Goal: Task Accomplishment & Management: Complete application form

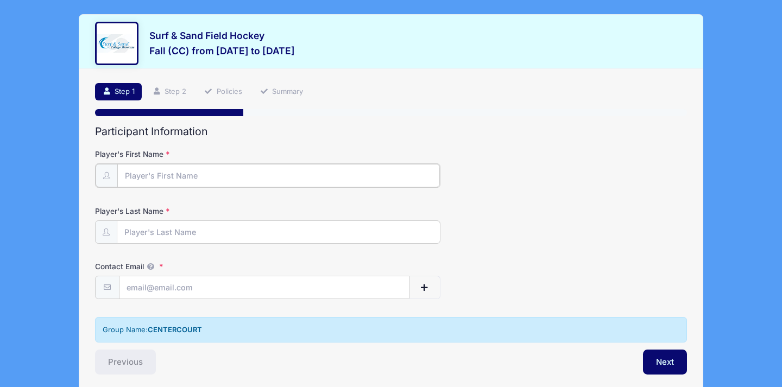
click at [175, 175] on input "Player's First Name" at bounding box center [278, 175] width 323 height 23
type input "Emory"
type input "[PERSON_NAME]"
click at [138, 292] on input "Contact Email" at bounding box center [263, 286] width 289 height 23
type input "[EMAIL_ADDRESS][DOMAIN_NAME]"
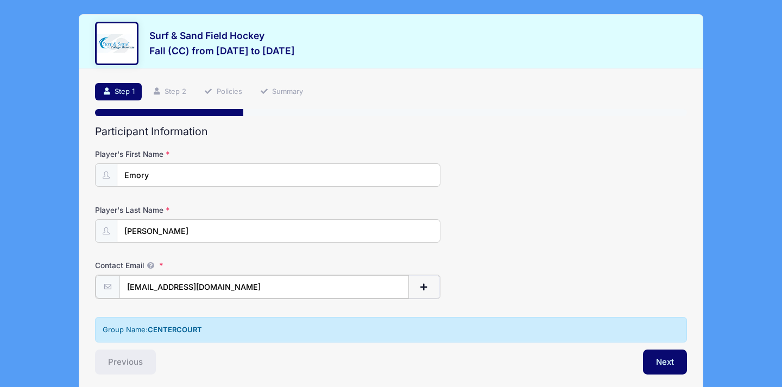
scroll to position [45, 0]
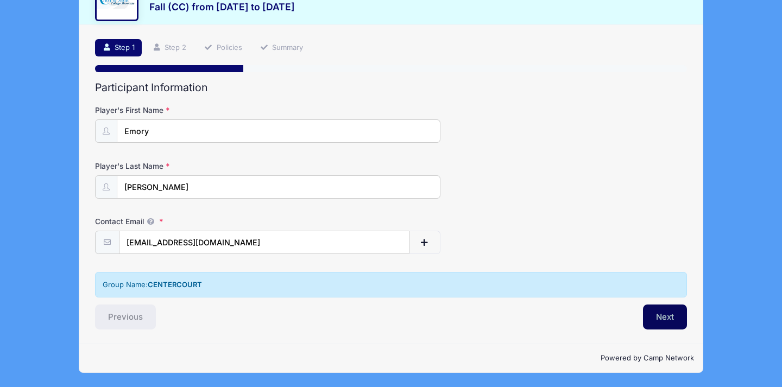
click at [670, 312] on button "Next" at bounding box center [665, 317] width 44 height 25
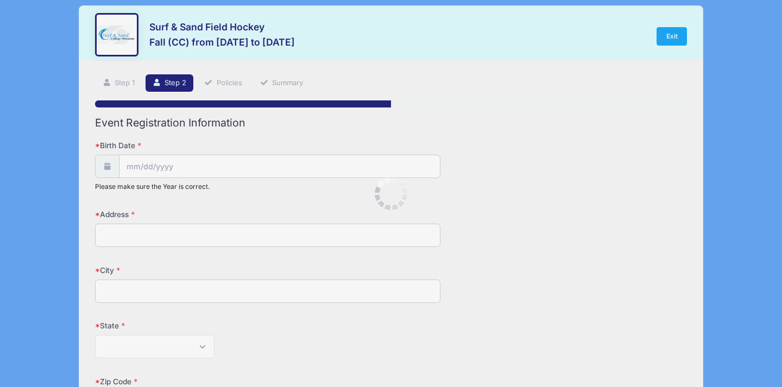
scroll to position [0, 0]
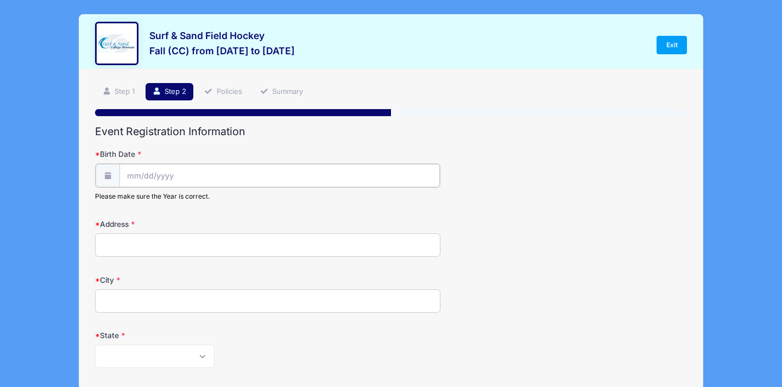
click at [191, 175] on input "Birth Date" at bounding box center [279, 175] width 320 height 23
click at [234, 206] on span at bounding box center [235, 208] width 8 height 8
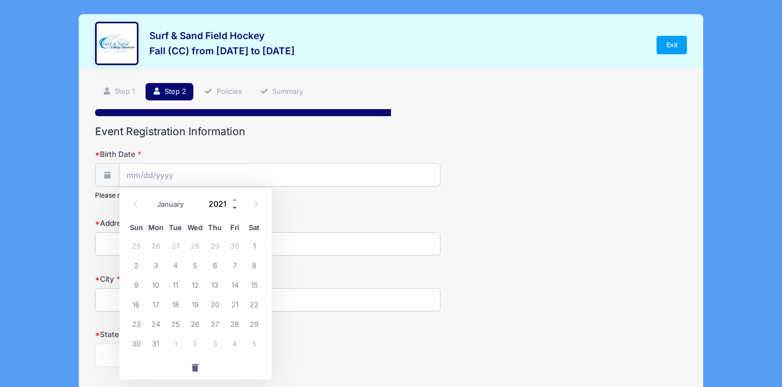
click at [234, 206] on span at bounding box center [235, 208] width 8 height 8
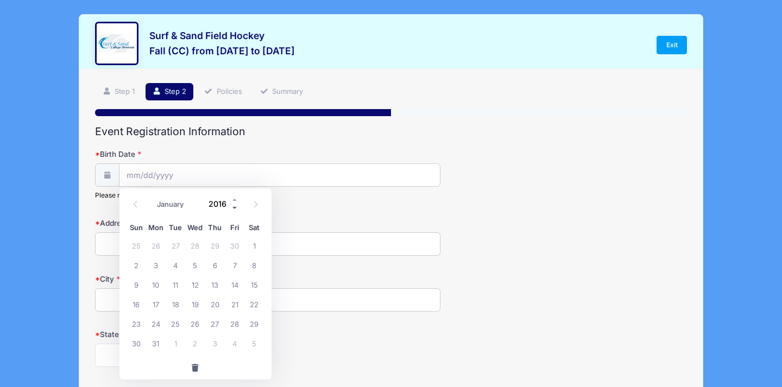
click at [234, 206] on span at bounding box center [235, 208] width 8 height 8
type input "2013"
click at [167, 204] on select "January February March April May June July August September October November De…" at bounding box center [176, 205] width 48 height 14
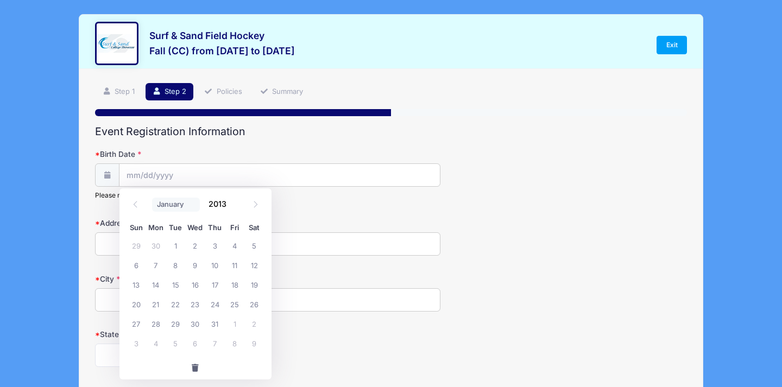
select select "10"
click at [152, 198] on select "January February March April May June July August September October November De…" at bounding box center [176, 205] width 48 height 14
click at [175, 267] on span "5" at bounding box center [176, 265] width 20 height 20
type input "[DATE]"
click at [177, 253] on input "Address" at bounding box center [267, 243] width 345 height 23
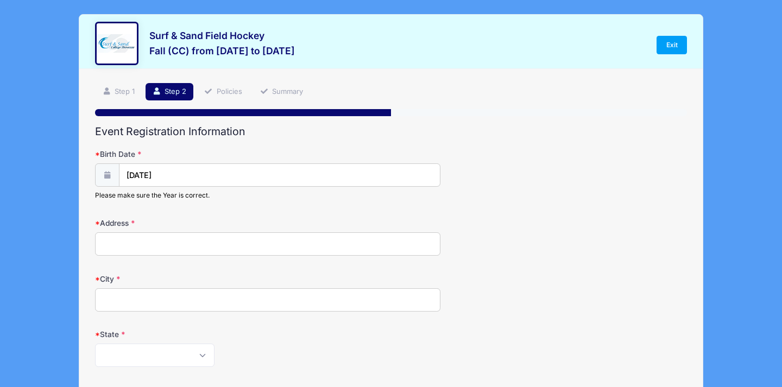
type input "[STREET_ADDRESS]"
type input "[GEOGRAPHIC_DATA]"
select select "NJ"
type input "07920"
type input "[PHONE_NUMBER]"
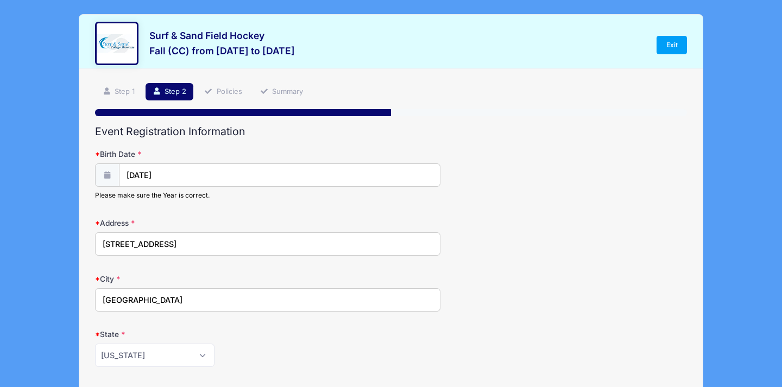
type input "[EMAIL_ADDRESS][DOMAIN_NAME]"
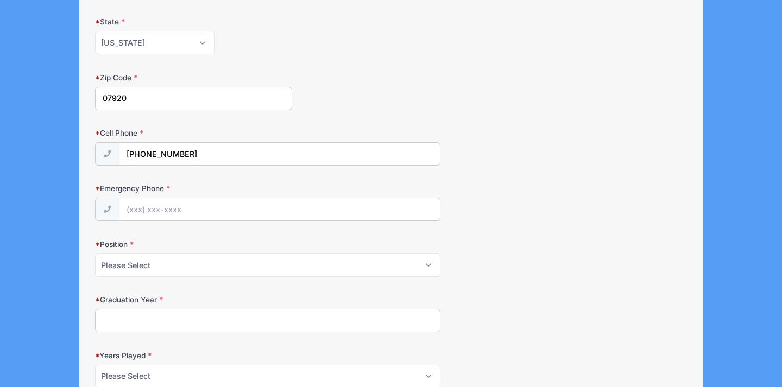
scroll to position [314, 0]
click at [178, 210] on input "Emergency Phone" at bounding box center [279, 208] width 320 height 23
type input "[PHONE_NUMBER]"
click at [187, 261] on select "Please Select Forward Midfielder Fullback Goalie" at bounding box center [267, 263] width 345 height 23
select select "Midfielder"
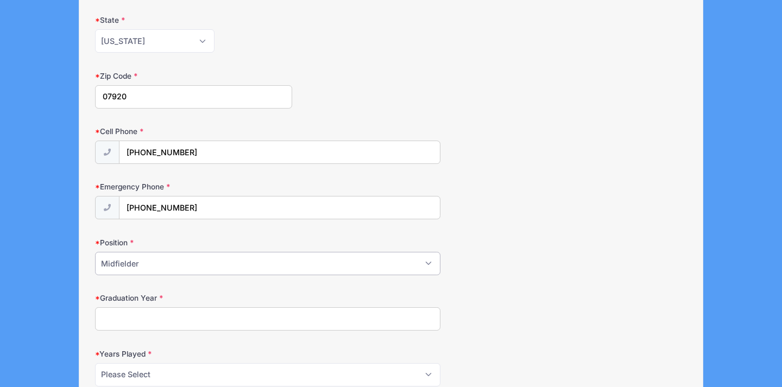
click at [95, 252] on select "Please Select Forward Midfielder Fullback Goalie" at bounding box center [267, 263] width 345 height 23
click at [174, 318] on input "Graduation Year" at bounding box center [267, 318] width 345 height 23
type input "2032"
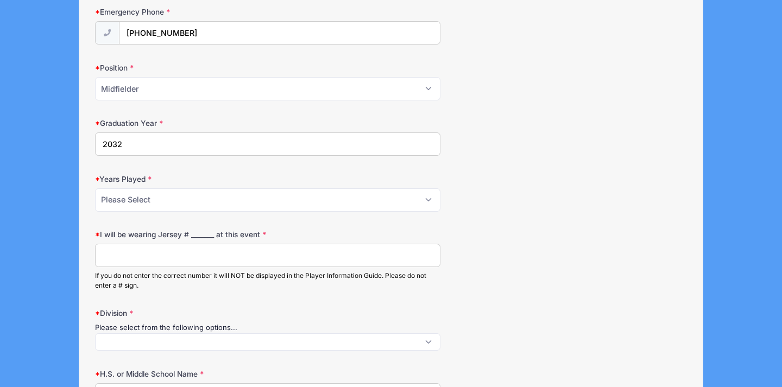
scroll to position [493, 0]
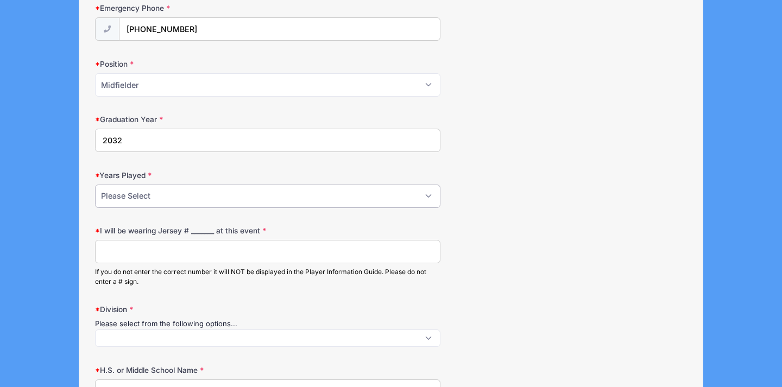
click at [158, 199] on select "Please Select 1 2 3 4 5 6 7 8 9 10+" at bounding box center [267, 196] width 345 height 23
select select "3"
click at [95, 185] on select "Please Select 1 2 3 4 5 6 7 8 9 10+" at bounding box center [267, 196] width 345 height 23
click at [153, 251] on input "I will be wearing Jersey # _______ at this event" at bounding box center [267, 251] width 345 height 23
type input "30"
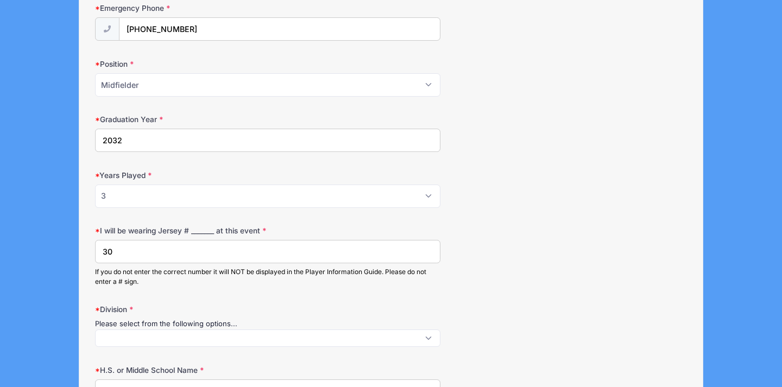
click at [243, 217] on form "Birth Date [DATE] Please make sure the Year is correct. Address [STREET_ADDRESS…" at bounding box center [391, 349] width 592 height 1387
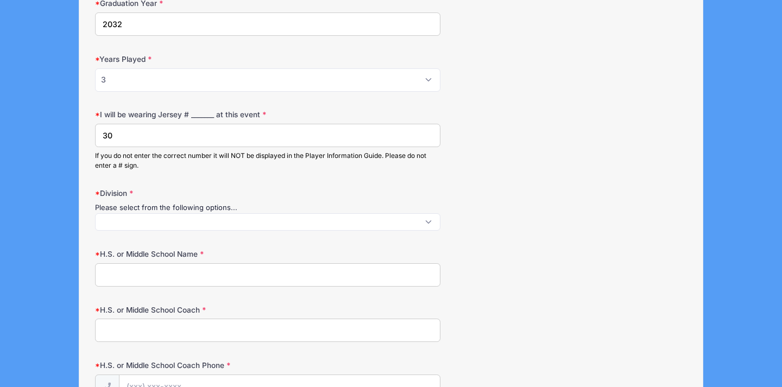
scroll to position [629, 0]
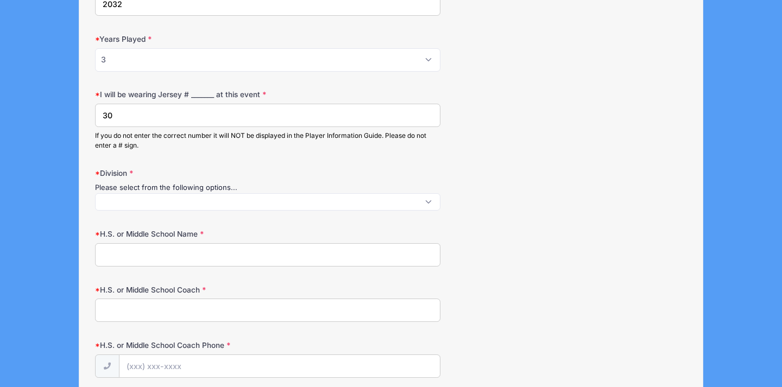
click at [243, 203] on span at bounding box center [267, 201] width 345 height 17
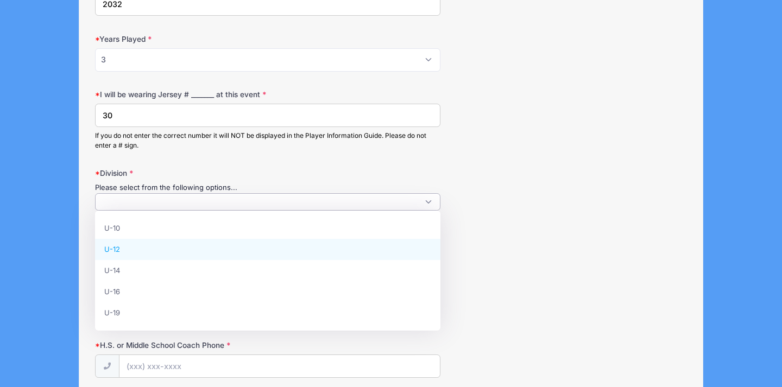
select select "U-12"
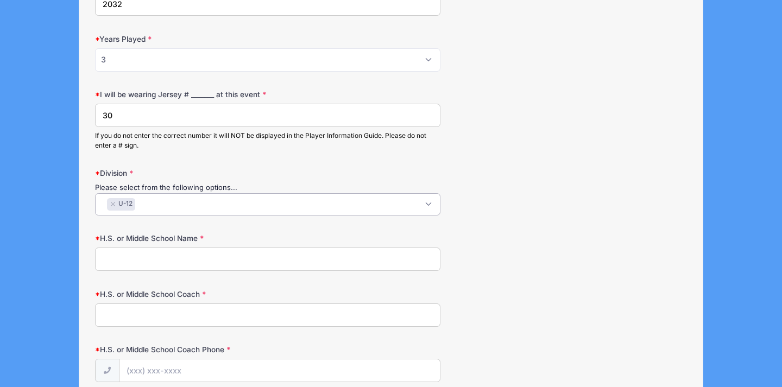
scroll to position [10, 0]
click at [211, 262] on input "H.S. or Middle School Name" at bounding box center [267, 259] width 345 height 23
type input "O"
type input "[PERSON_NAME]"
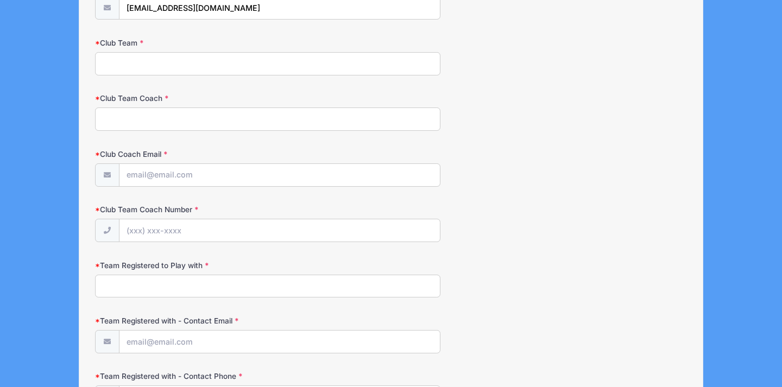
scroll to position [1018, 0]
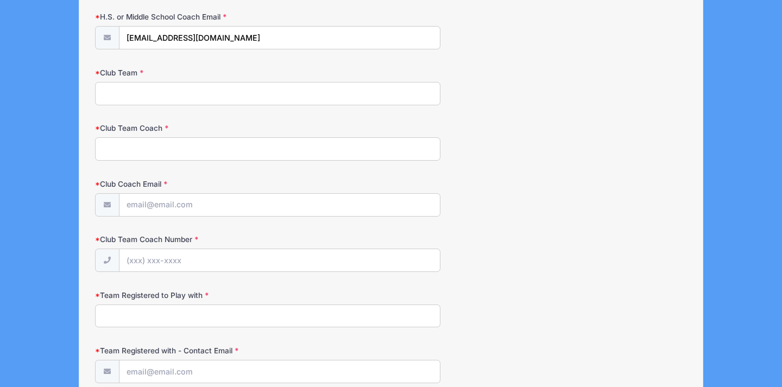
type input "n/a"
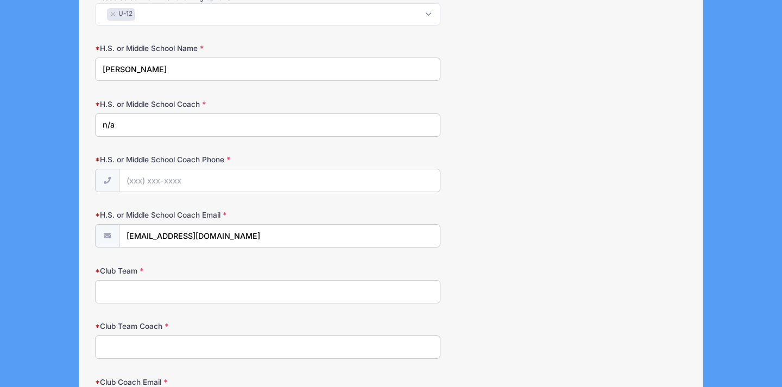
scroll to position [821, 0]
click at [135, 180] on input "H.S. or Middle School Coach Phone" at bounding box center [279, 179] width 320 height 23
type input "n/a"
click at [130, 292] on input "Club Team" at bounding box center [267, 290] width 345 height 23
paste input "CFHC COURAGE"
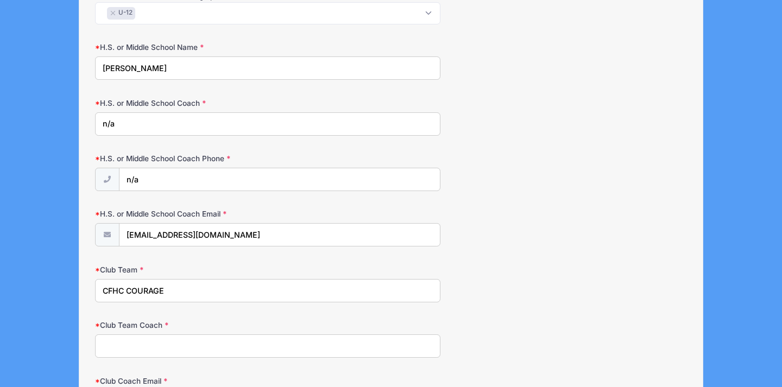
type input "CFHC COURAGE"
click at [162, 342] on input "Club Team Coach" at bounding box center [267, 346] width 345 height 23
type input "[PERSON_NAME]"
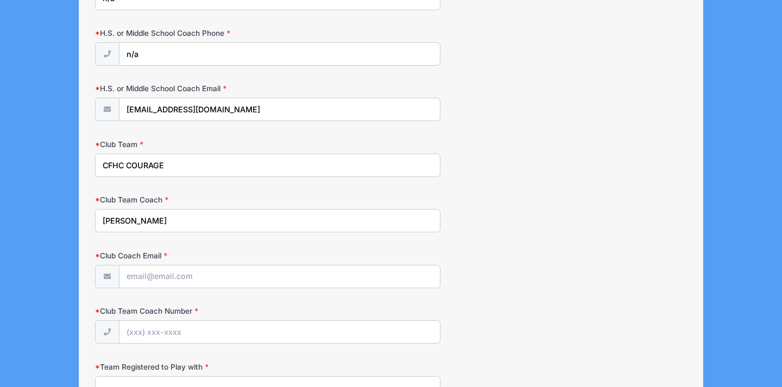
scroll to position [970, 0]
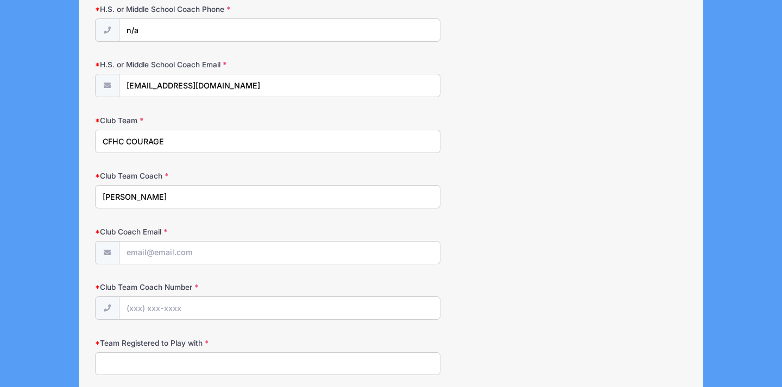
click at [207, 241] on div "Club Coach Email" at bounding box center [391, 245] width 592 height 38
click at [217, 235] on label "Club Coach Email" at bounding box center [193, 231] width 197 height 11
click at [217, 242] on input "Club Coach Email" at bounding box center [279, 253] width 320 height 23
paste input "[EMAIL_ADDRESS][DOMAIN_NAME]"
type input "[EMAIL_ADDRESS][DOMAIN_NAME]"
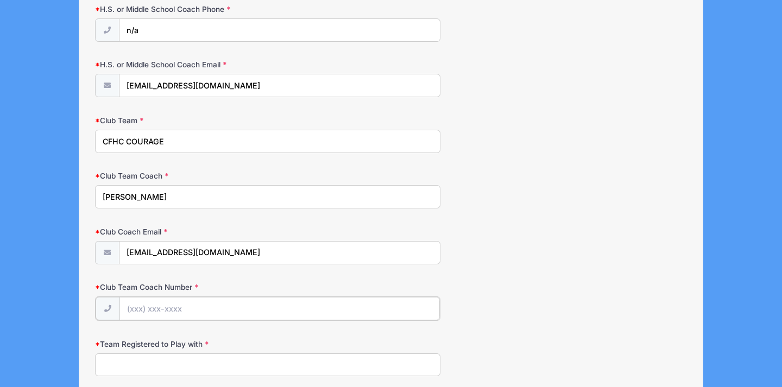
click at [162, 307] on input "Club Team Coach Number" at bounding box center [279, 308] width 320 height 23
paste input "[PHONE_NUMBER]"
type input "[PHONE_NUMBER]"
drag, startPoint x: 168, startPoint y: 141, endPoint x: 92, endPoint y: 120, distance: 78.4
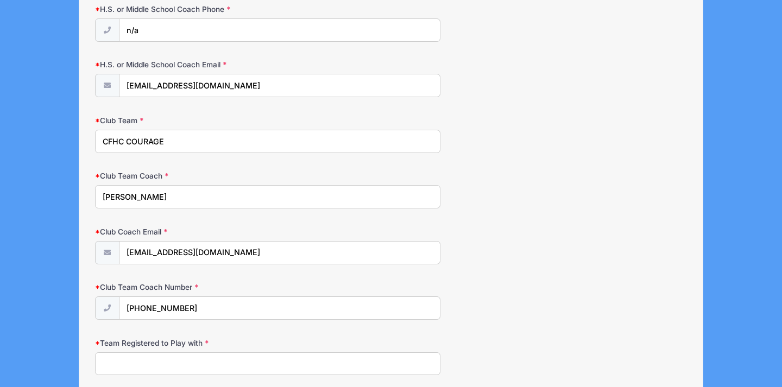
click at [138, 368] on input "Team Registered to Play with" at bounding box center [267, 363] width 345 height 23
paste input "CFHC COURAGE"
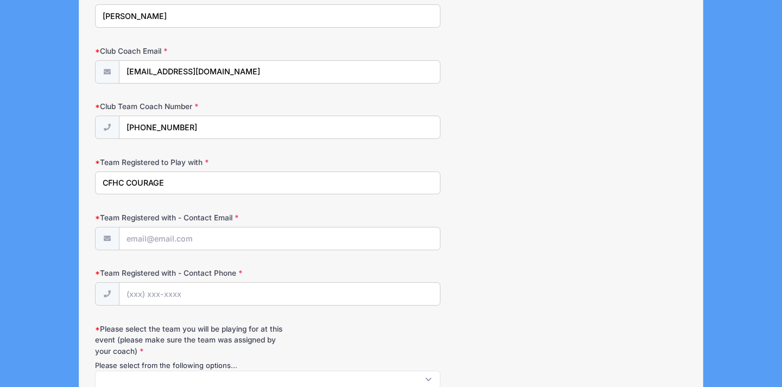
scroll to position [1152, 0]
type input "CFHC COURAGE"
drag, startPoint x: 236, startPoint y: 71, endPoint x: 123, endPoint y: 25, distance: 121.3
click at [165, 234] on input "Team Registered with - Contact Email" at bounding box center [279, 237] width 320 height 23
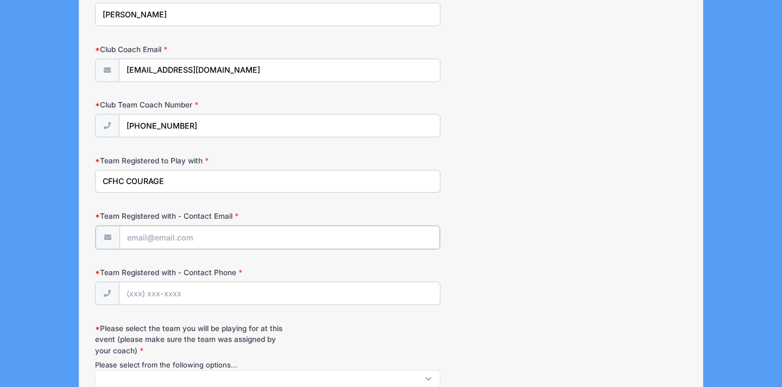
paste input "[EMAIL_ADDRESS][DOMAIN_NAME]"
type input "[EMAIL_ADDRESS][DOMAIN_NAME]"
drag, startPoint x: 194, startPoint y: 124, endPoint x: 106, endPoint y: 109, distance: 89.2
click at [106, 109] on div "Club Team Coach Number [PHONE_NUMBER]" at bounding box center [391, 118] width 592 height 39
click at [196, 299] on input "Team Registered with - Contact Phone" at bounding box center [279, 292] width 320 height 23
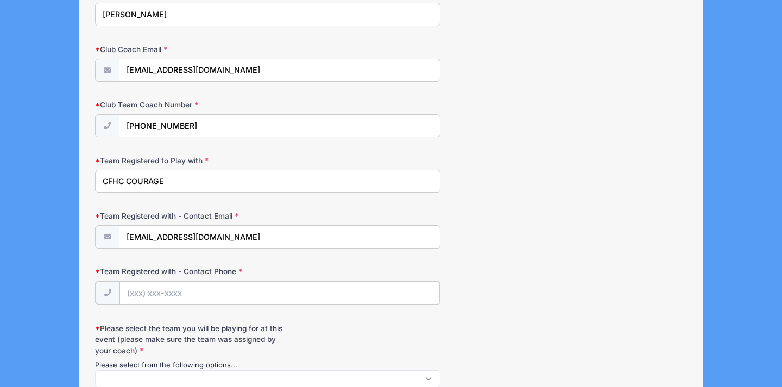
paste input "[PHONE_NUMBER]"
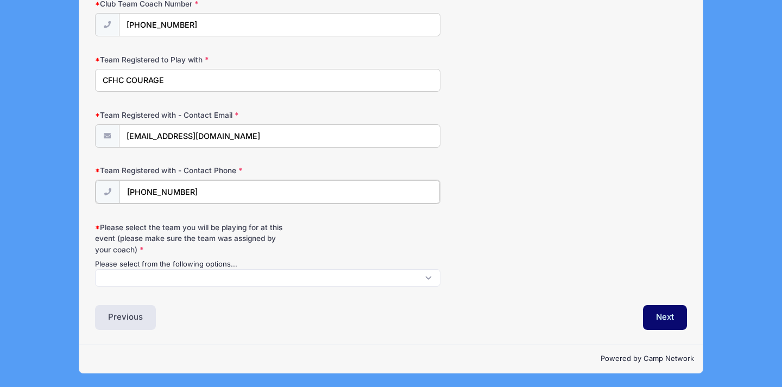
type input "[PHONE_NUMBER]"
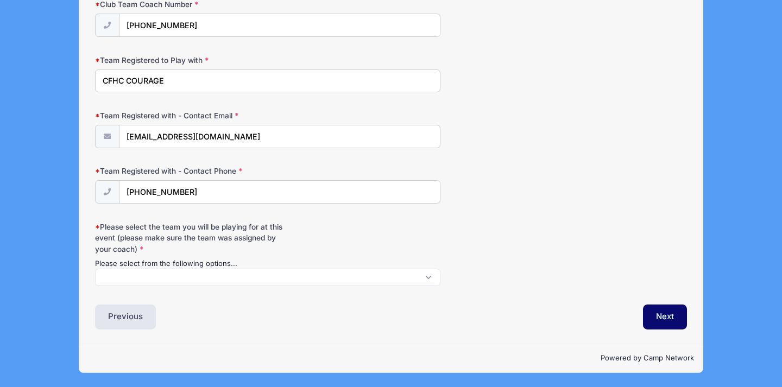
scroll to position [1252, 0]
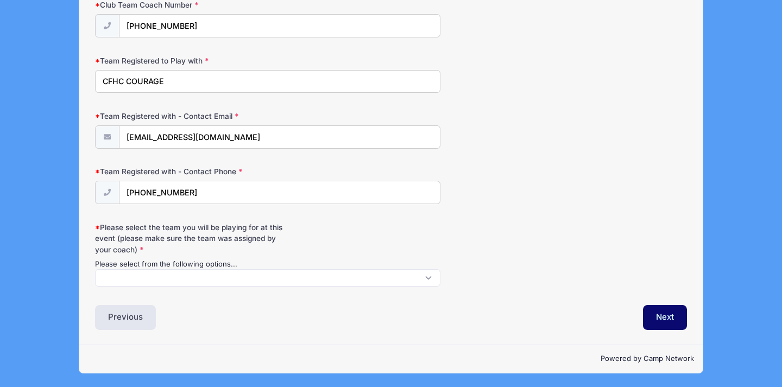
click at [257, 274] on span at bounding box center [267, 277] width 345 height 17
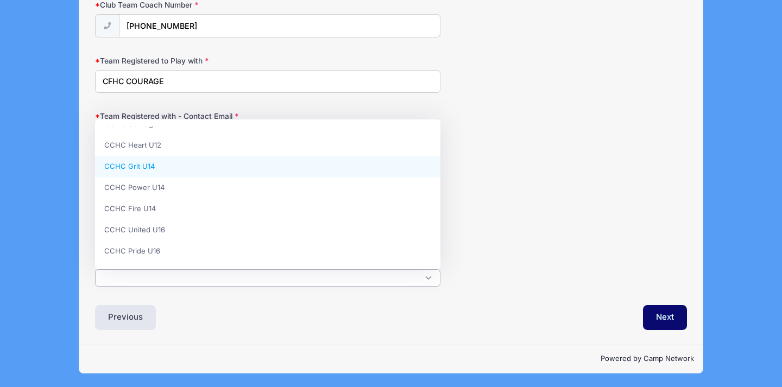
scroll to position [0, 0]
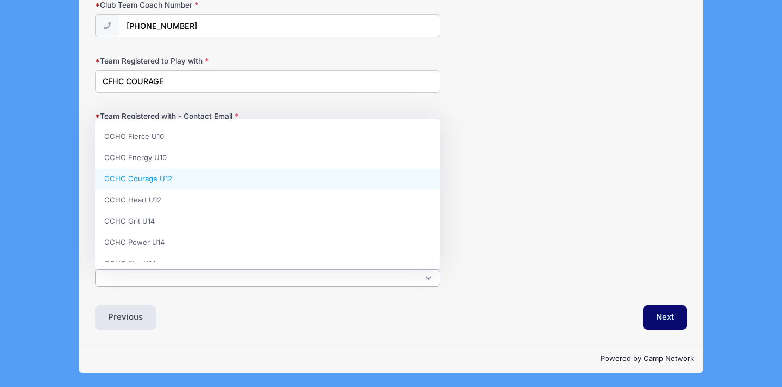
select select "CCHC Courage U12"
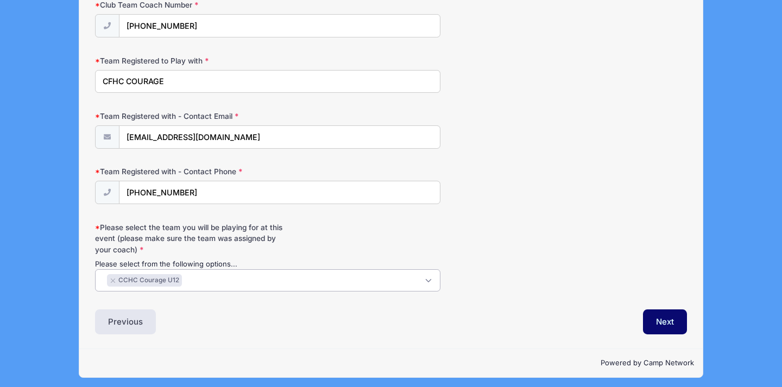
scroll to position [20, 0]
click at [660, 320] on button "Next" at bounding box center [665, 322] width 44 height 25
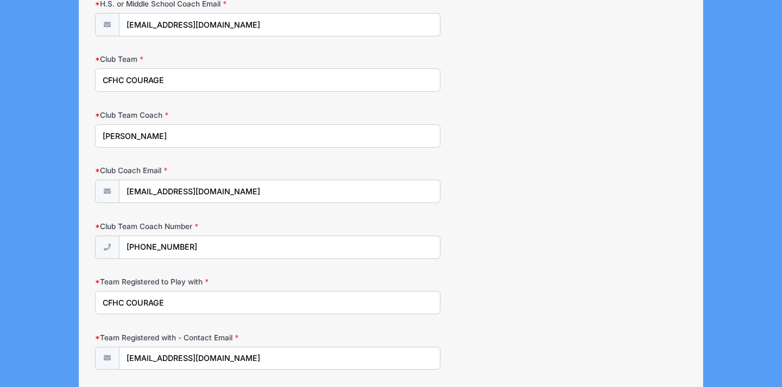
scroll to position [917, 0]
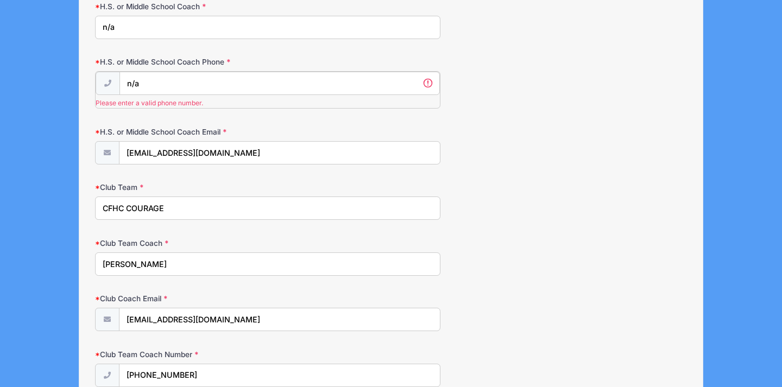
drag, startPoint x: 157, startPoint y: 81, endPoint x: 110, endPoint y: 74, distance: 47.8
click at [110, 74] on div "n/a Please enter a valid phone number." at bounding box center [267, 89] width 345 height 37
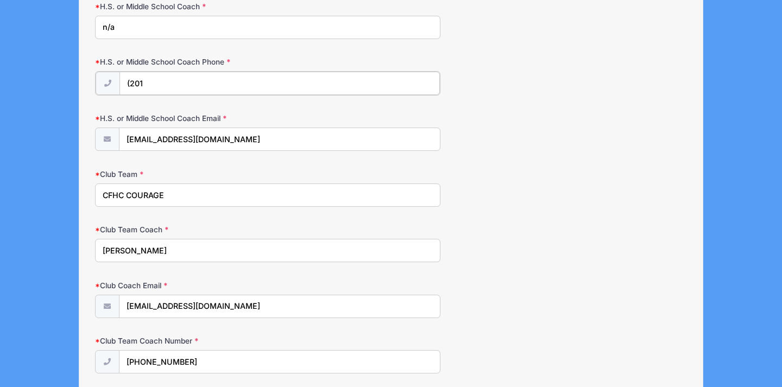
type input "[PHONE_NUMBER]"
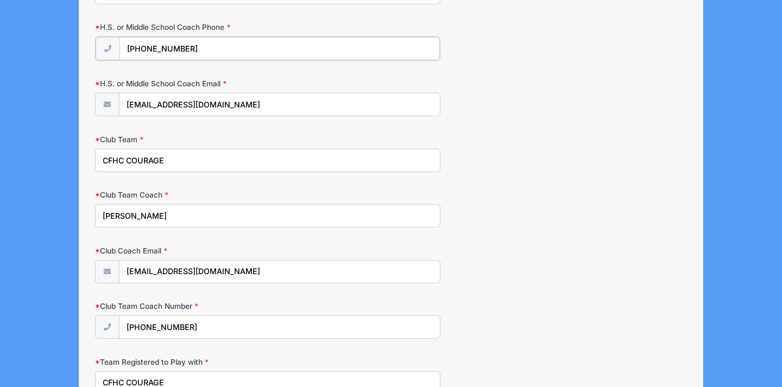
scroll to position [1258, 0]
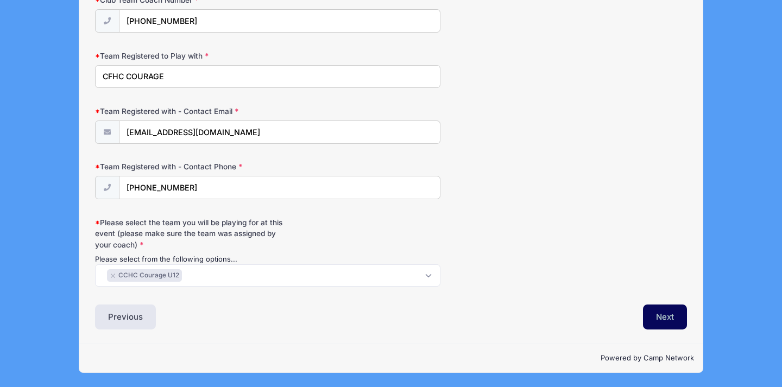
click at [660, 317] on button "Next" at bounding box center [665, 317] width 44 height 25
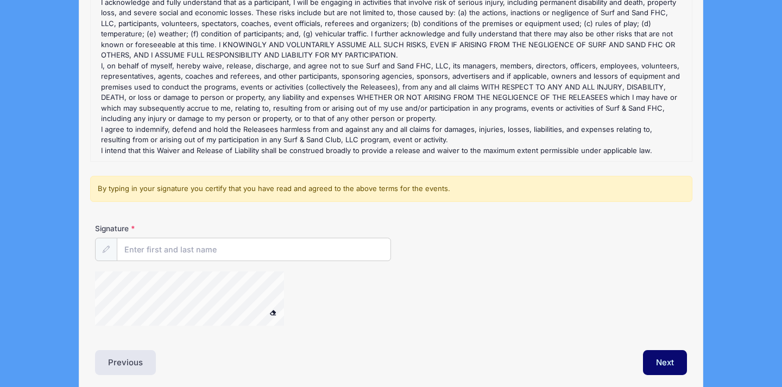
scroll to position [159, 0]
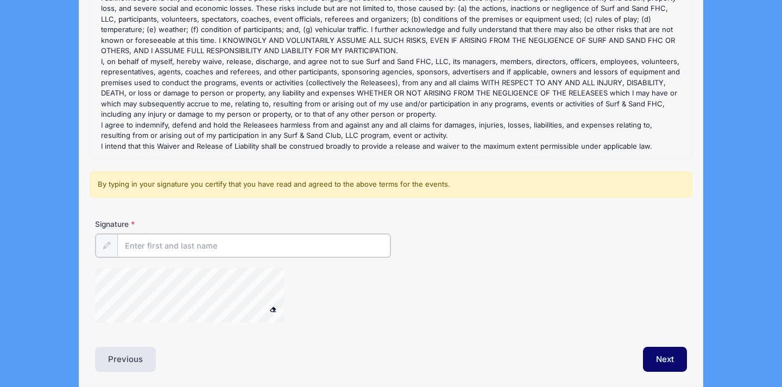
click at [292, 247] on input "Signature" at bounding box center [253, 245] width 273 height 23
type input "[PERSON_NAME]"
click at [678, 365] on button "Next" at bounding box center [665, 358] width 44 height 25
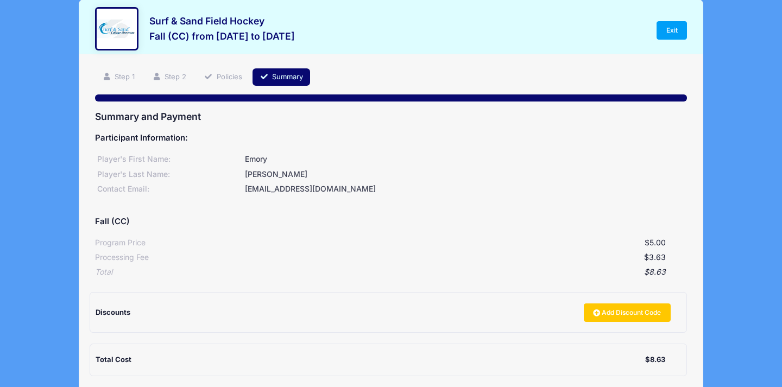
scroll to position [13, 0]
